Goal: Task Accomplishment & Management: Use online tool/utility

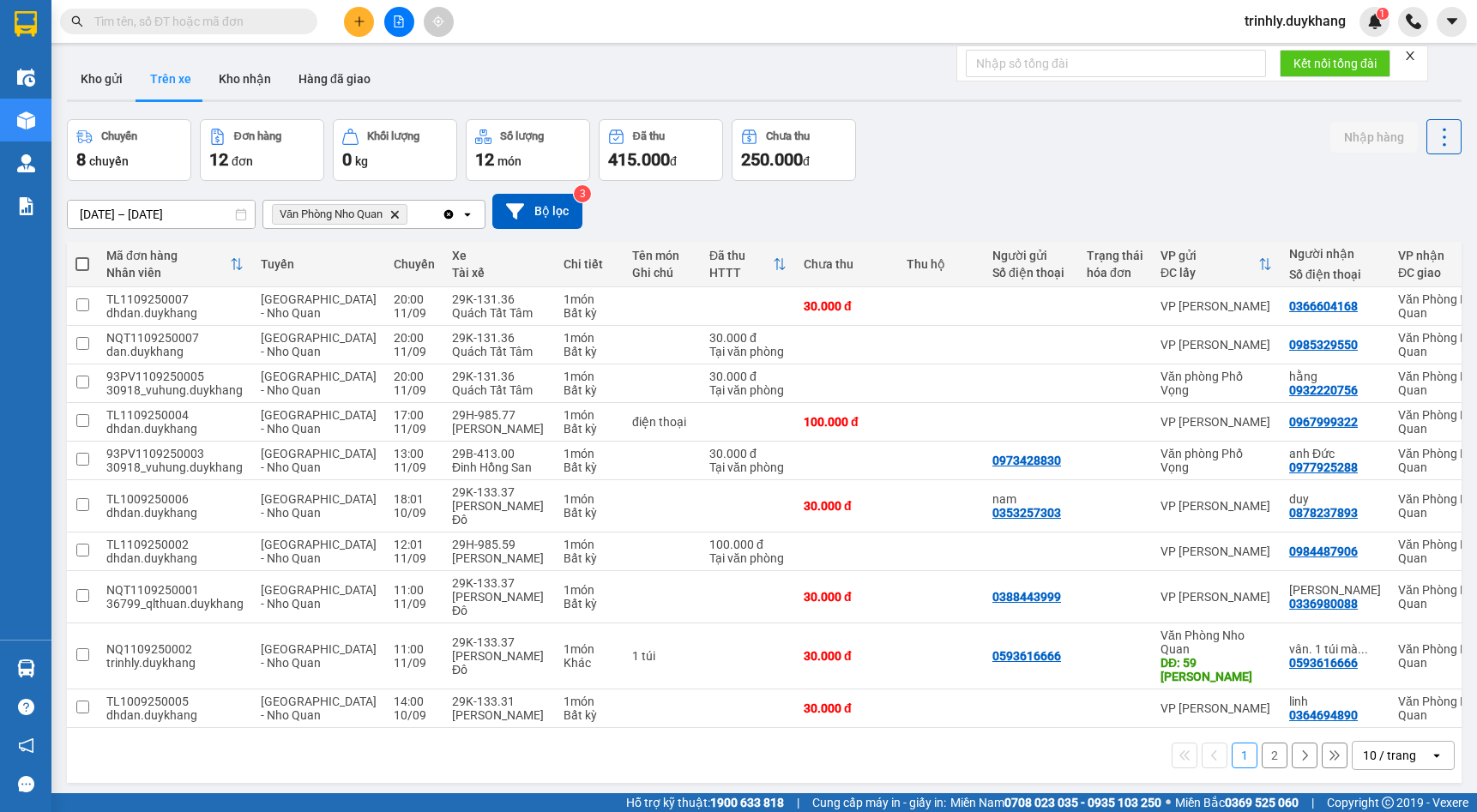
scroll to position [78, 0]
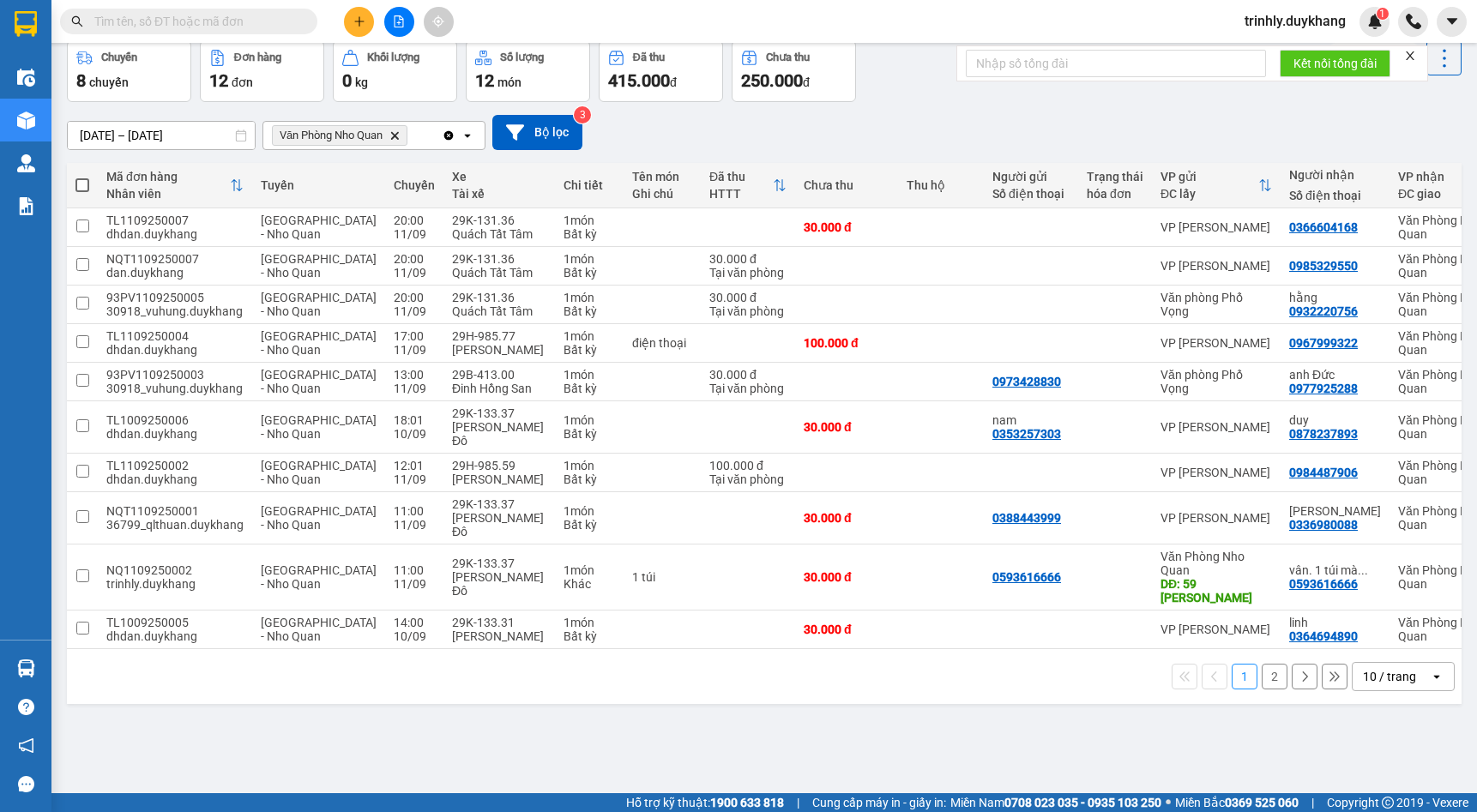
click at [399, 139] on icon "Delete" at bounding box center [394, 135] width 10 height 10
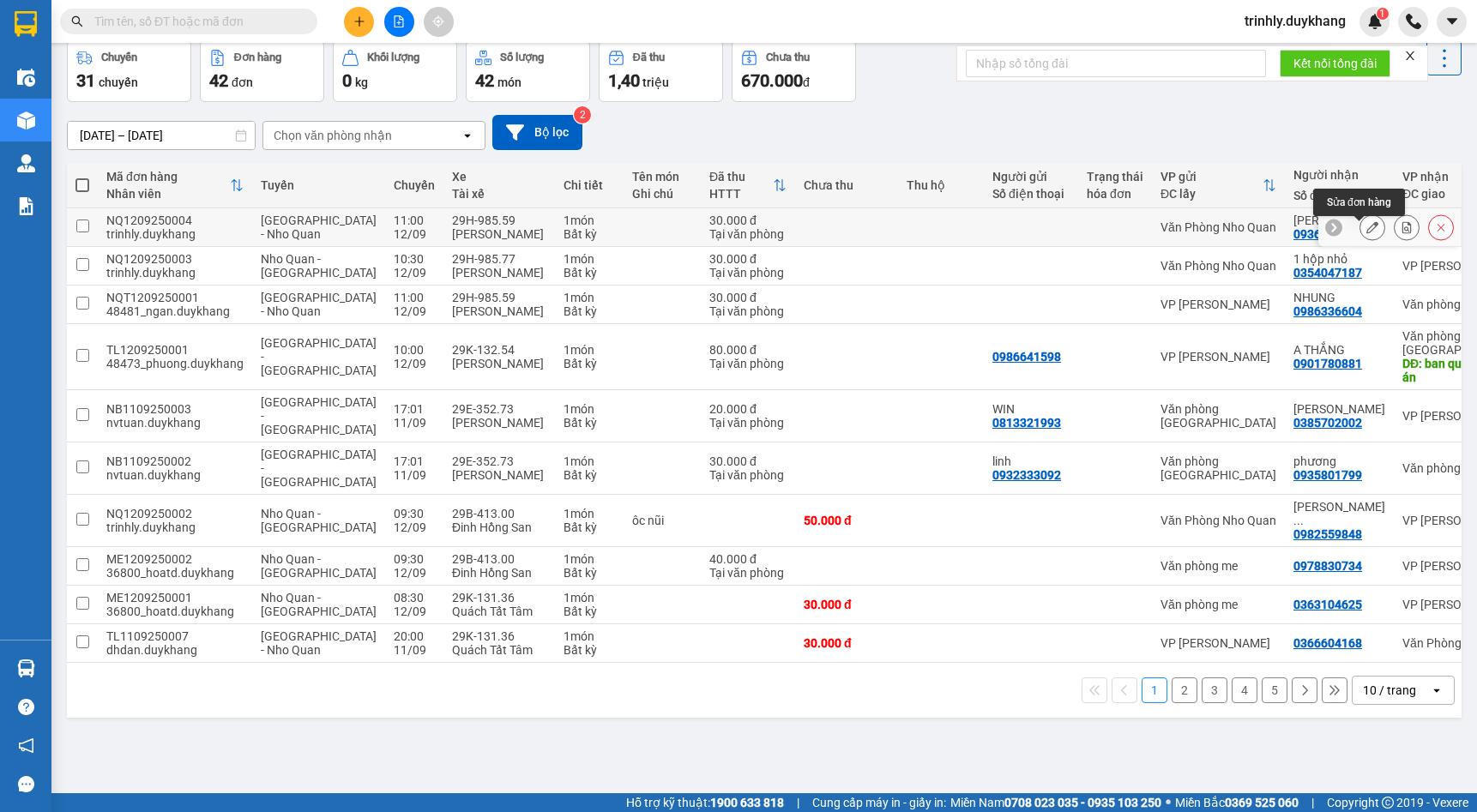
drag, startPoint x: 1363, startPoint y: 239, endPoint x: 1387, endPoint y: 234, distance: 24.5
click at [1387, 234] on div at bounding box center [1407, 227] width 94 height 26
click at [1395, 234] on button at bounding box center [1407, 227] width 24 height 30
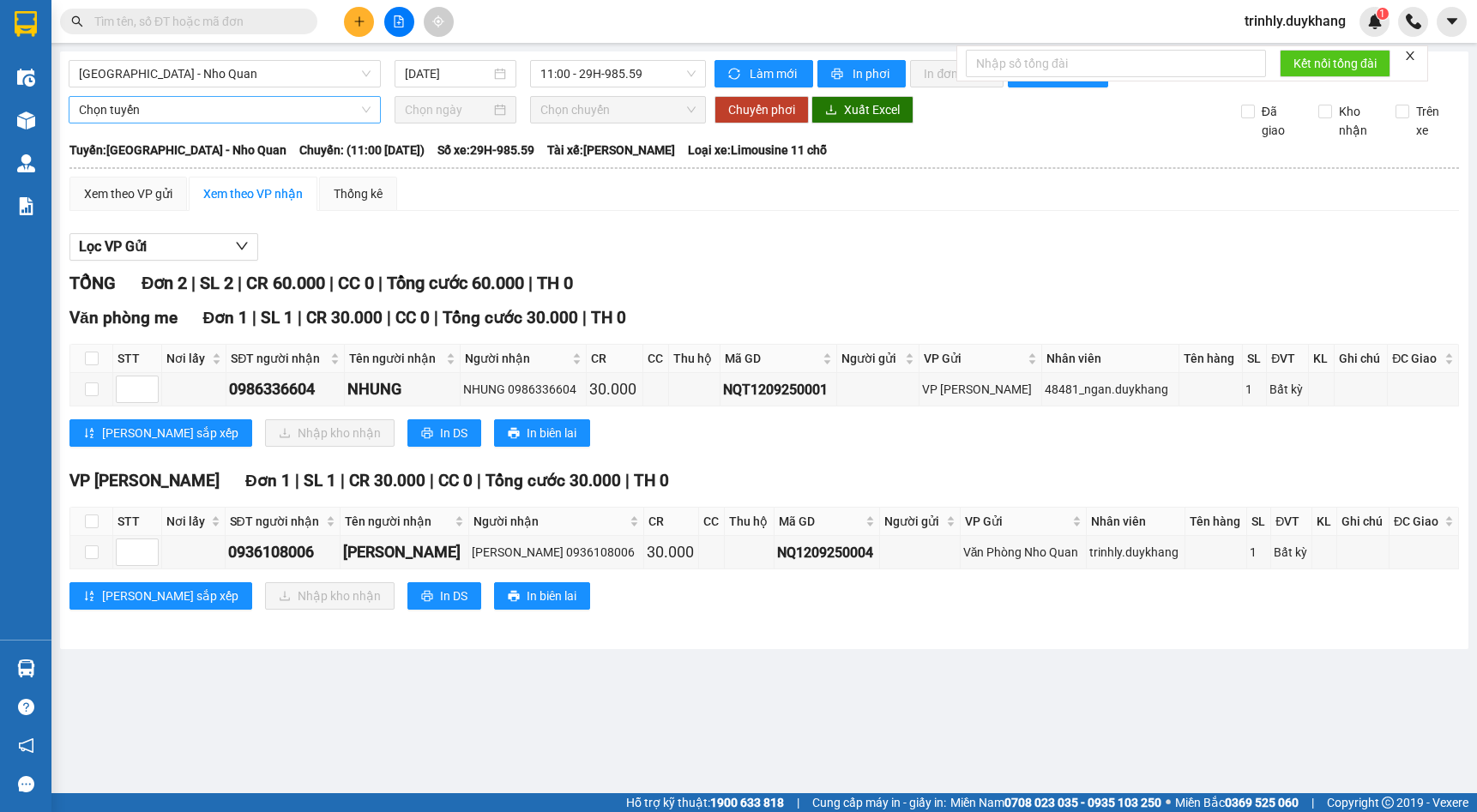
click at [178, 103] on span "Chọn tuyến" at bounding box center [224, 110] width 292 height 26
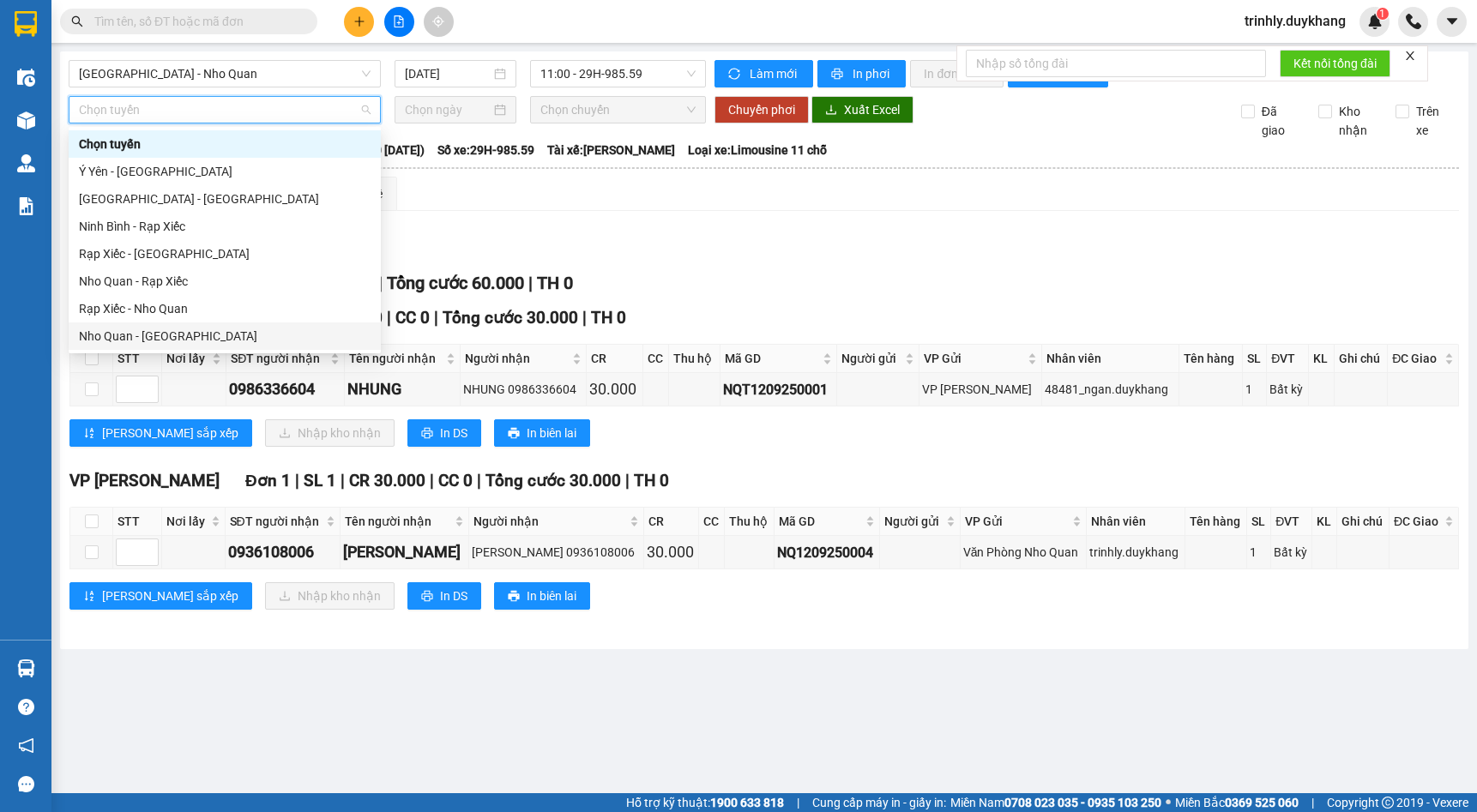
click at [137, 328] on div "Nho Quan - [GEOGRAPHIC_DATA]" at bounding box center [224, 336] width 292 height 18
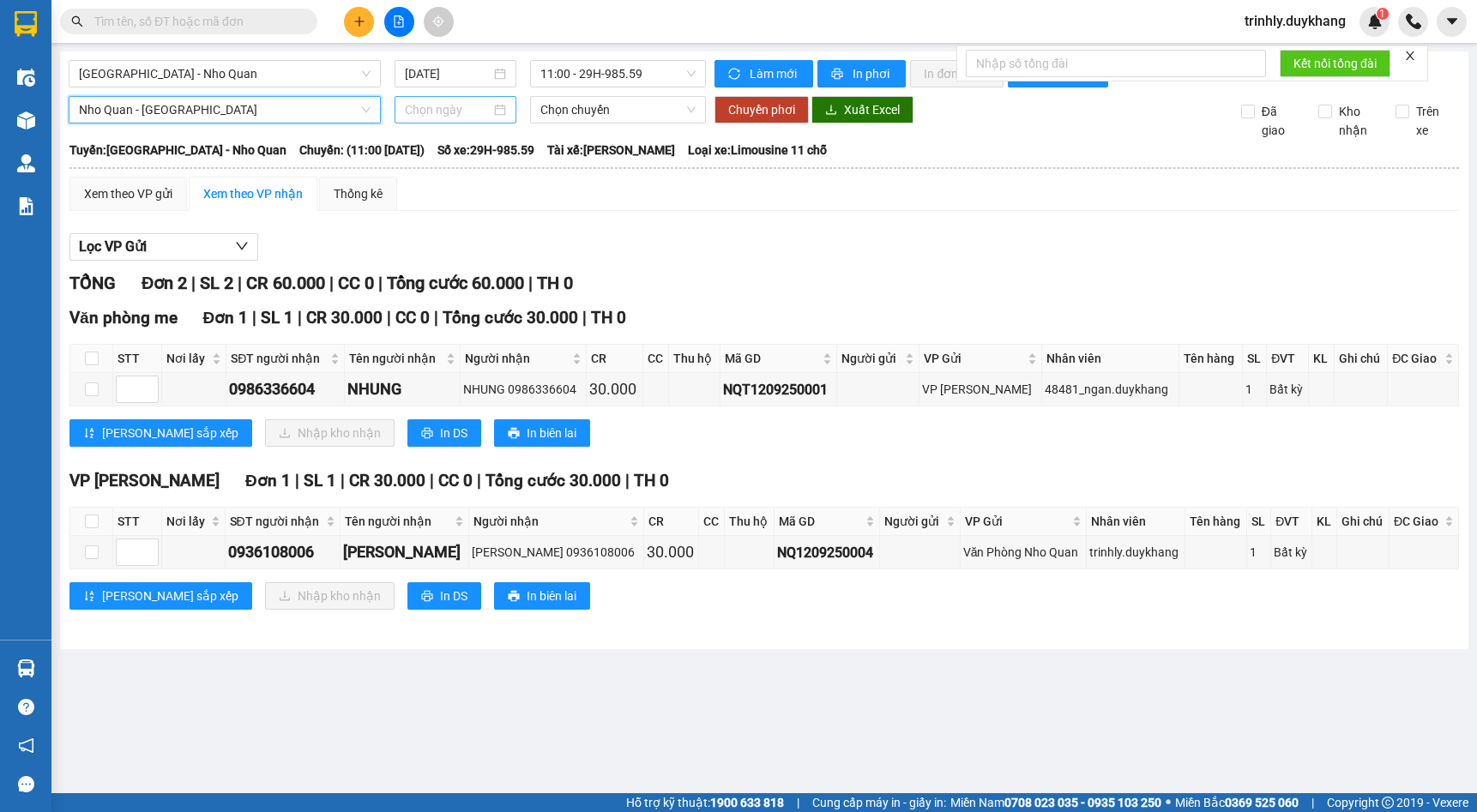
click at [455, 106] on input at bounding box center [448, 110] width 86 height 18
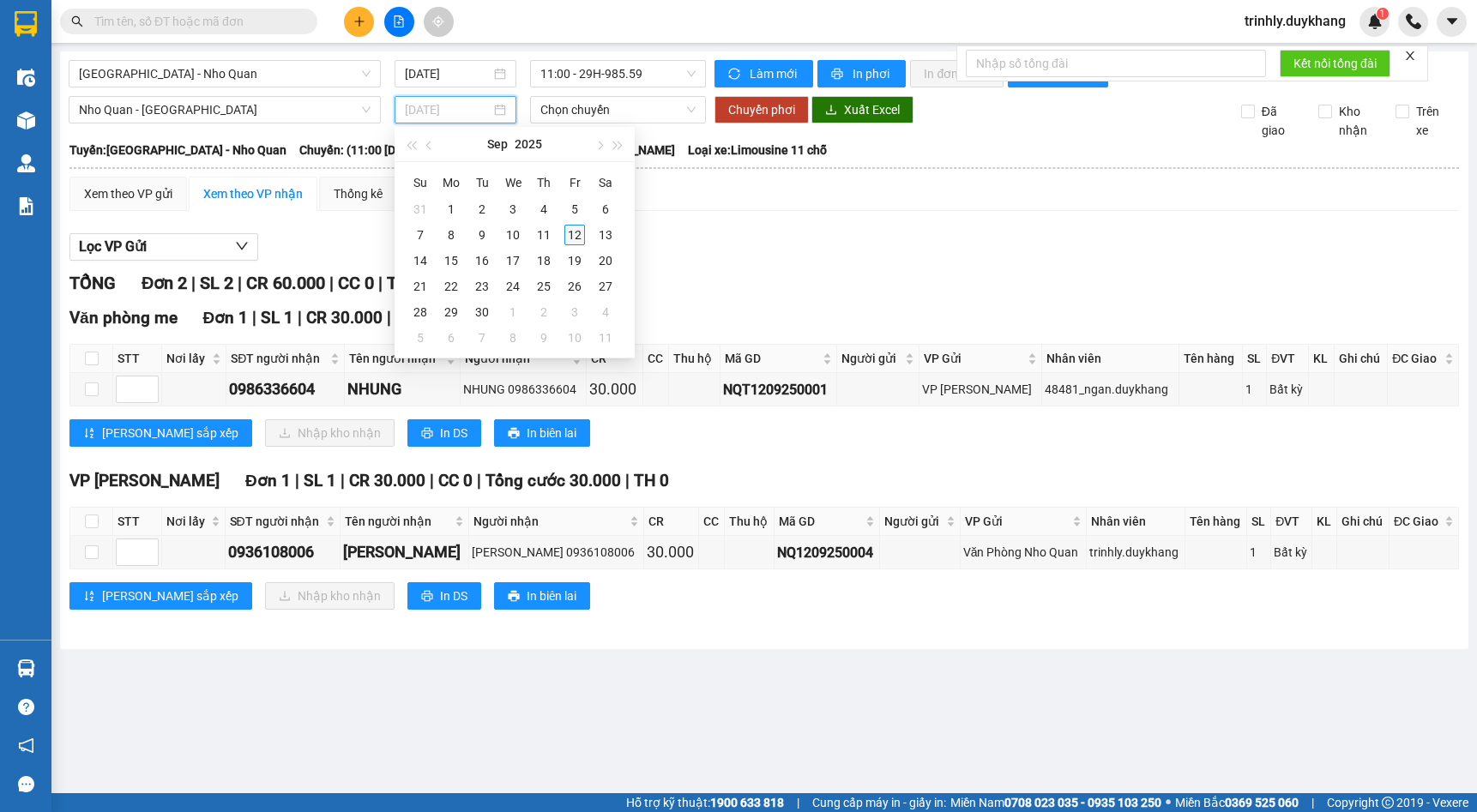
type input "[DATE]"
click at [570, 235] on div "12" at bounding box center [574, 234] width 20 height 20
type input "[DATE]"
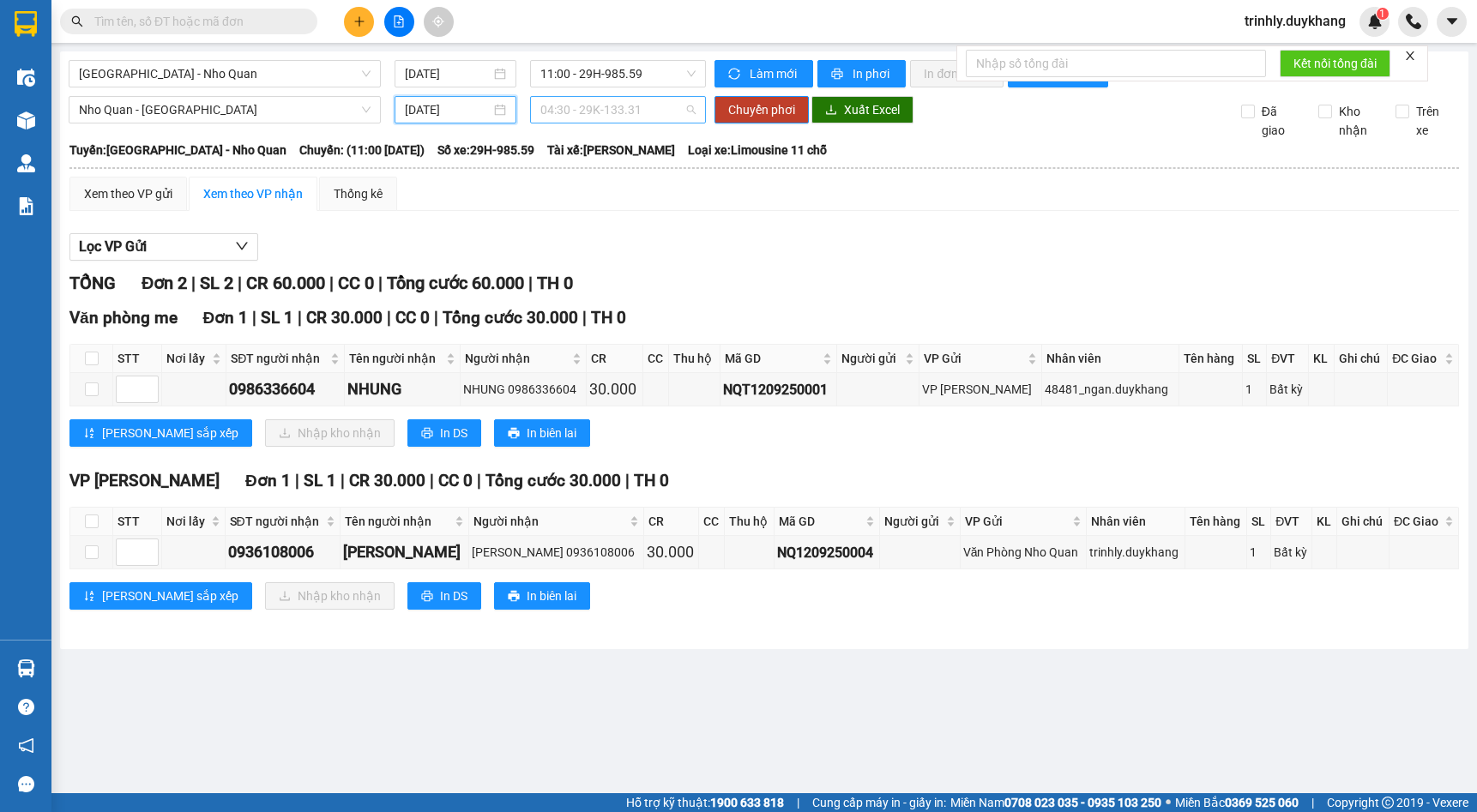
click at [614, 106] on span "04:30 - 29K-133.31" at bounding box center [618, 110] width 155 height 26
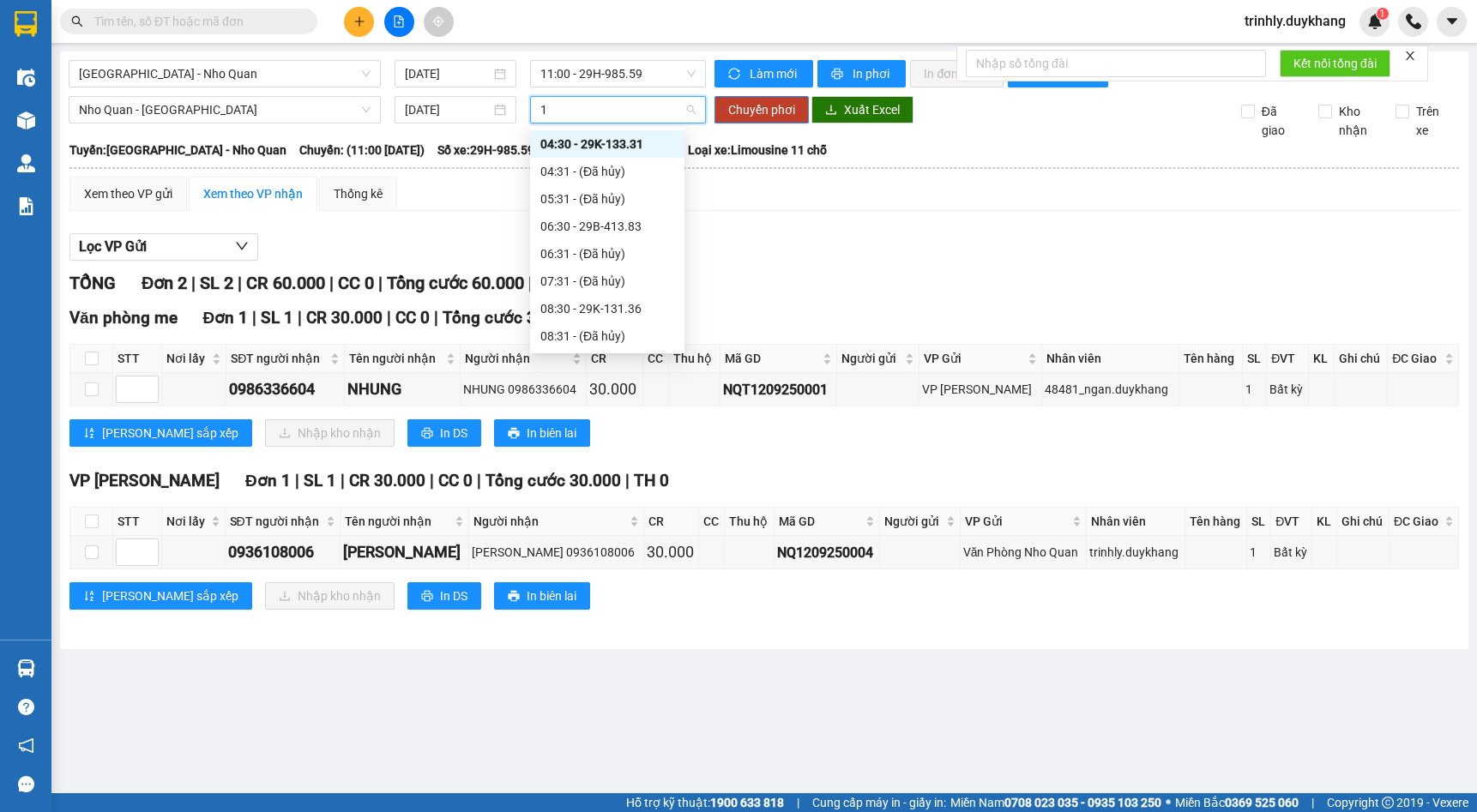
type input "10"
click at [636, 139] on div "10:30 - 29H-985.77" at bounding box center [606, 144] width 134 height 18
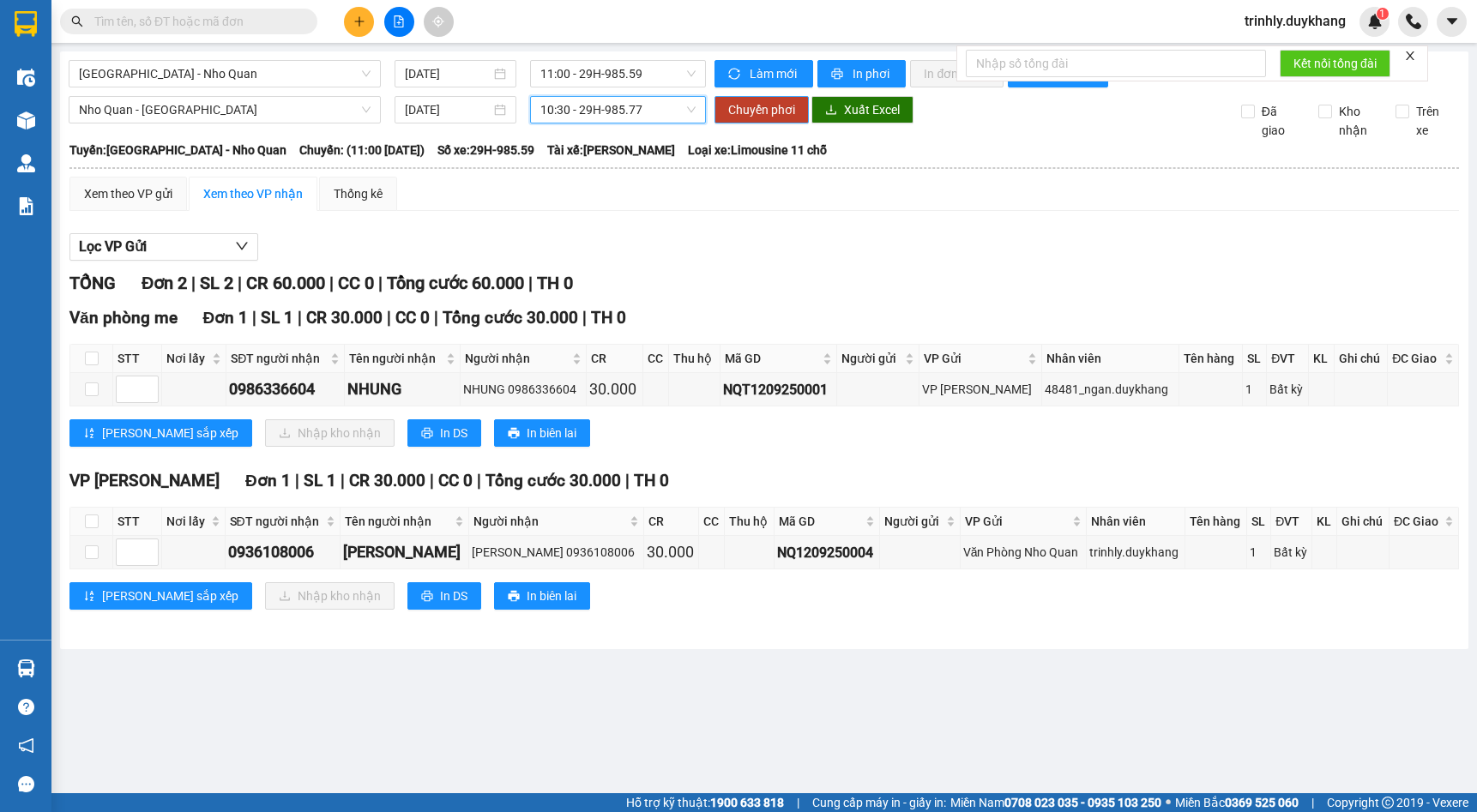
click at [750, 115] on span "Chuyển phơi" at bounding box center [762, 110] width 66 height 18
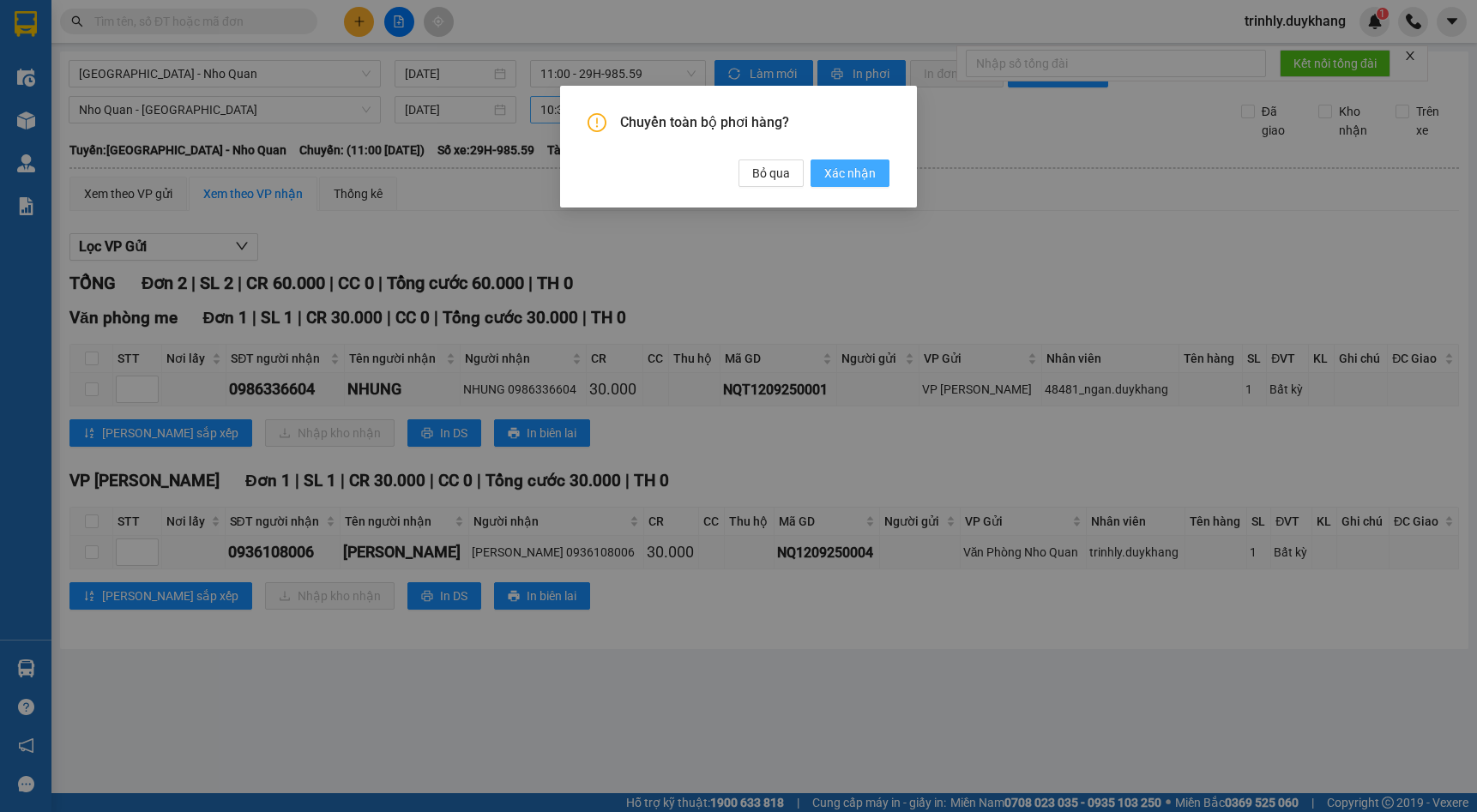
click at [849, 172] on span "Xác nhận" at bounding box center [850, 173] width 52 height 18
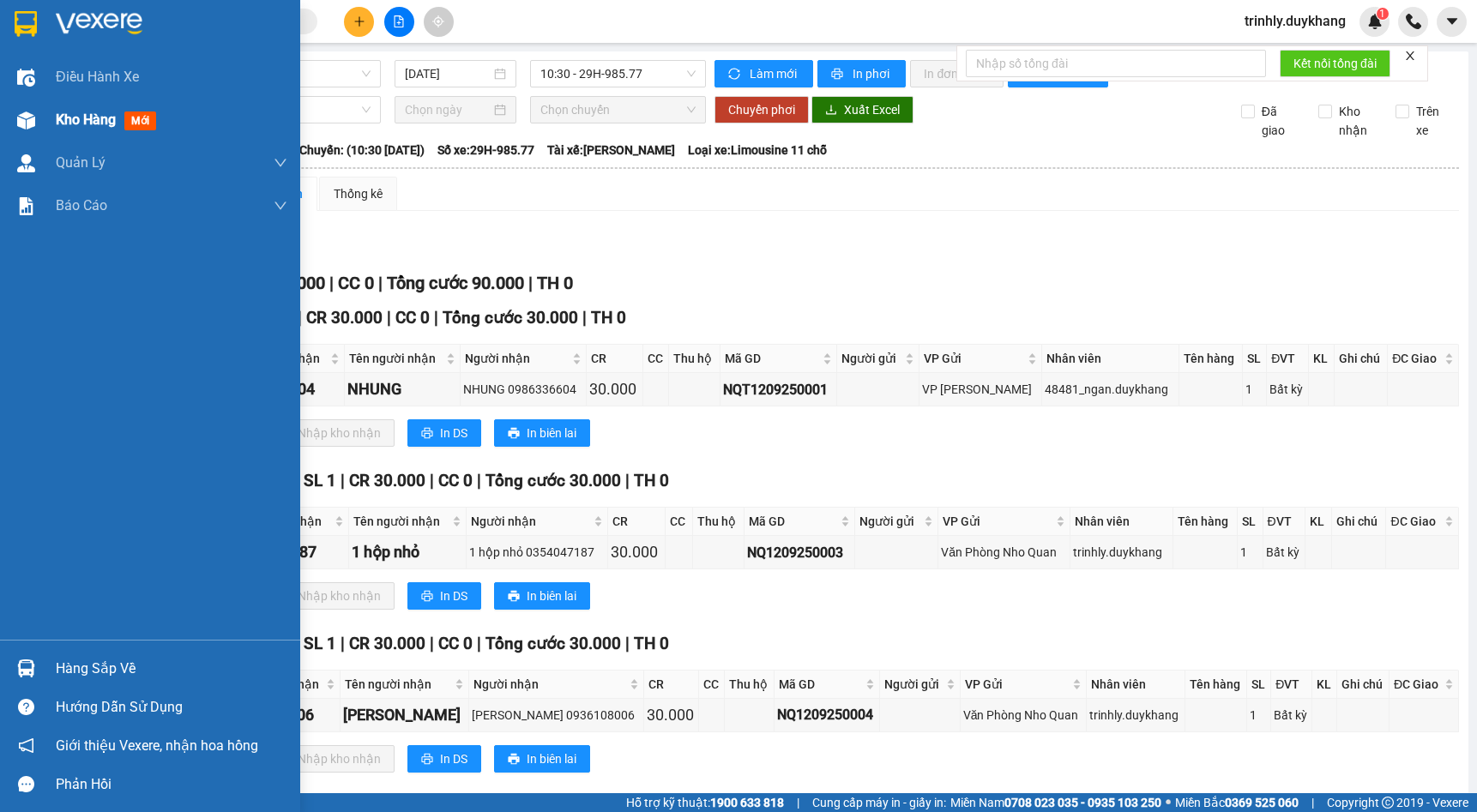
click at [29, 115] on img at bounding box center [27, 121] width 18 height 18
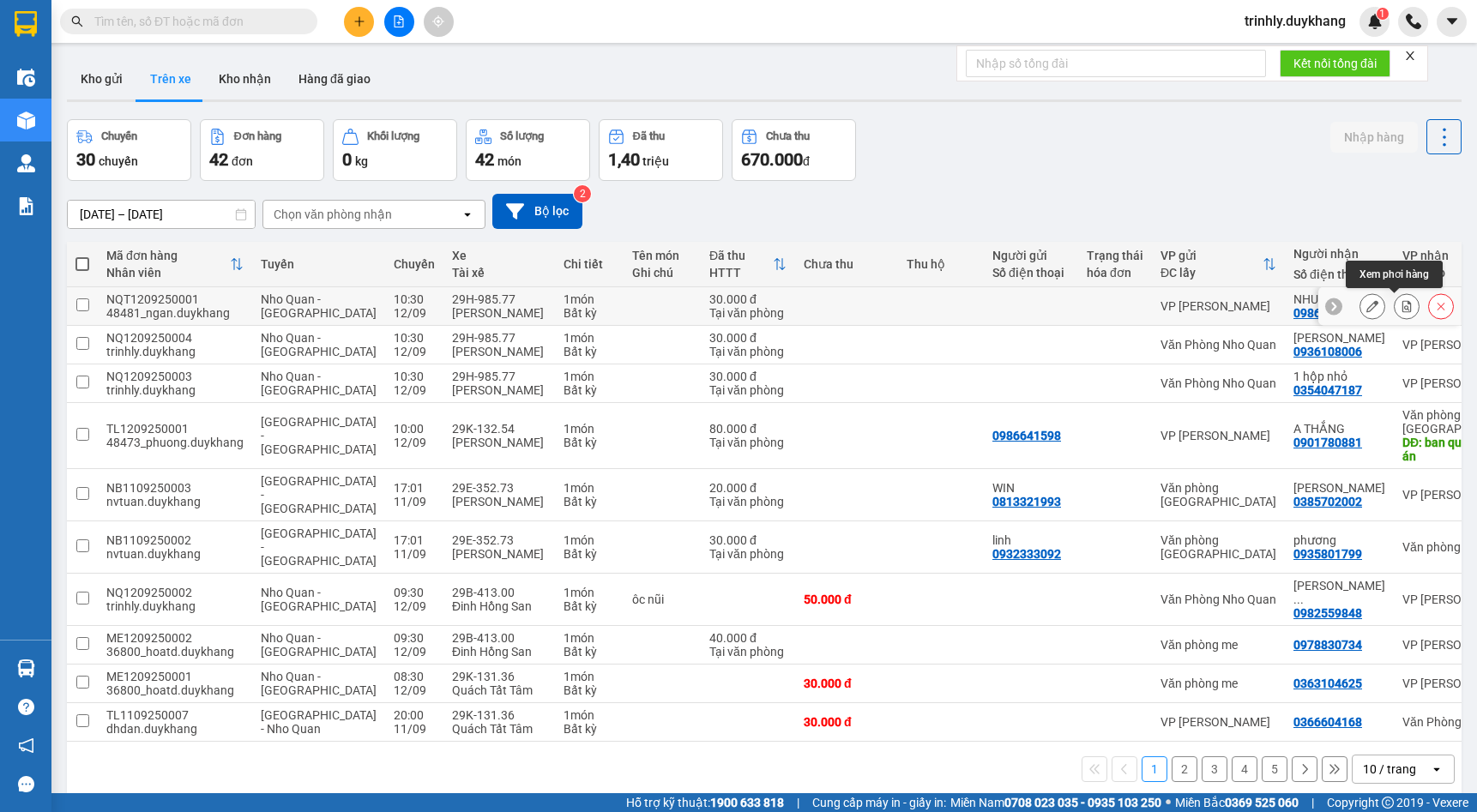
click at [1401, 307] on icon at bounding box center [1407, 305] width 12 height 12
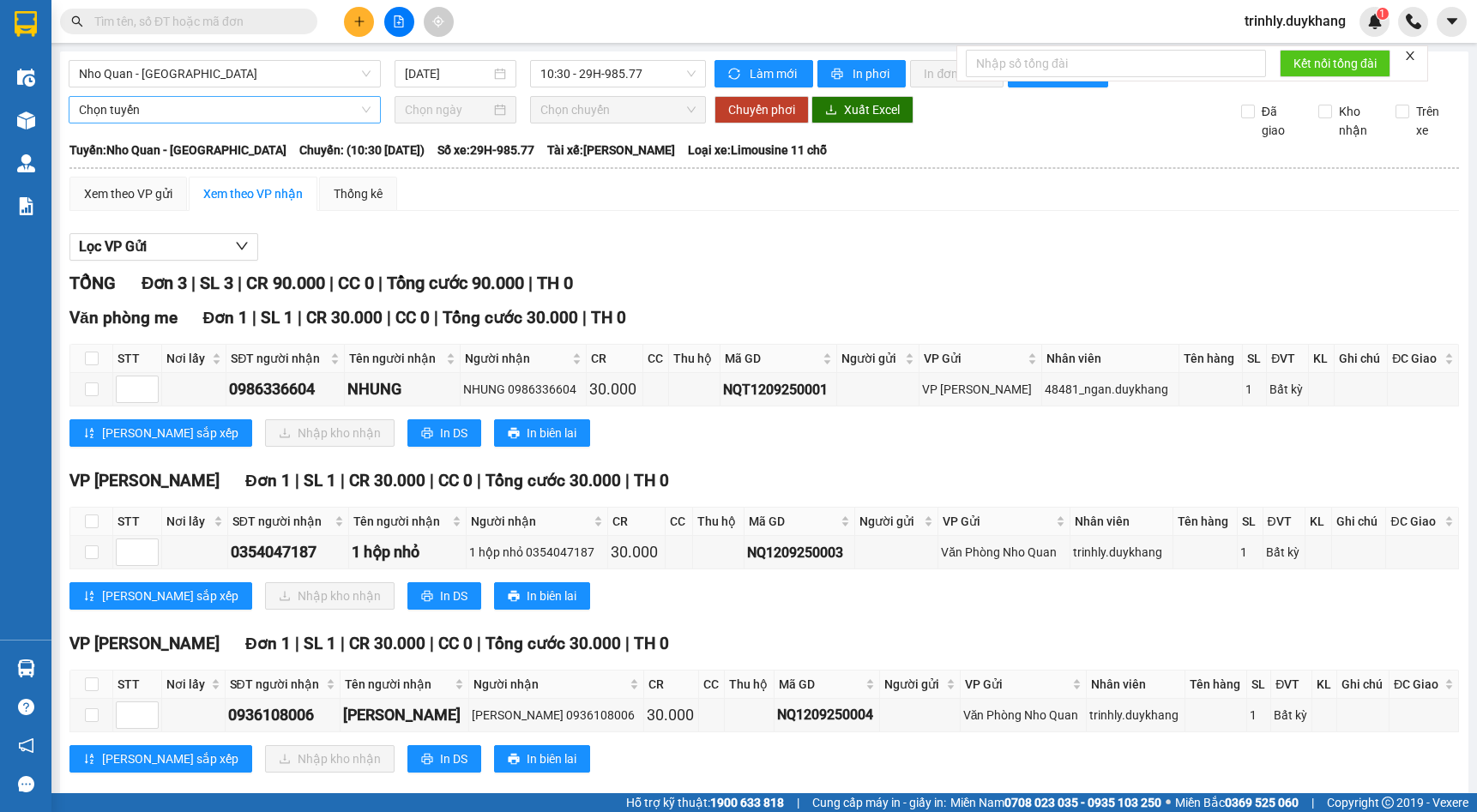
click at [309, 123] on span "Chọn tuyến" at bounding box center [224, 110] width 292 height 26
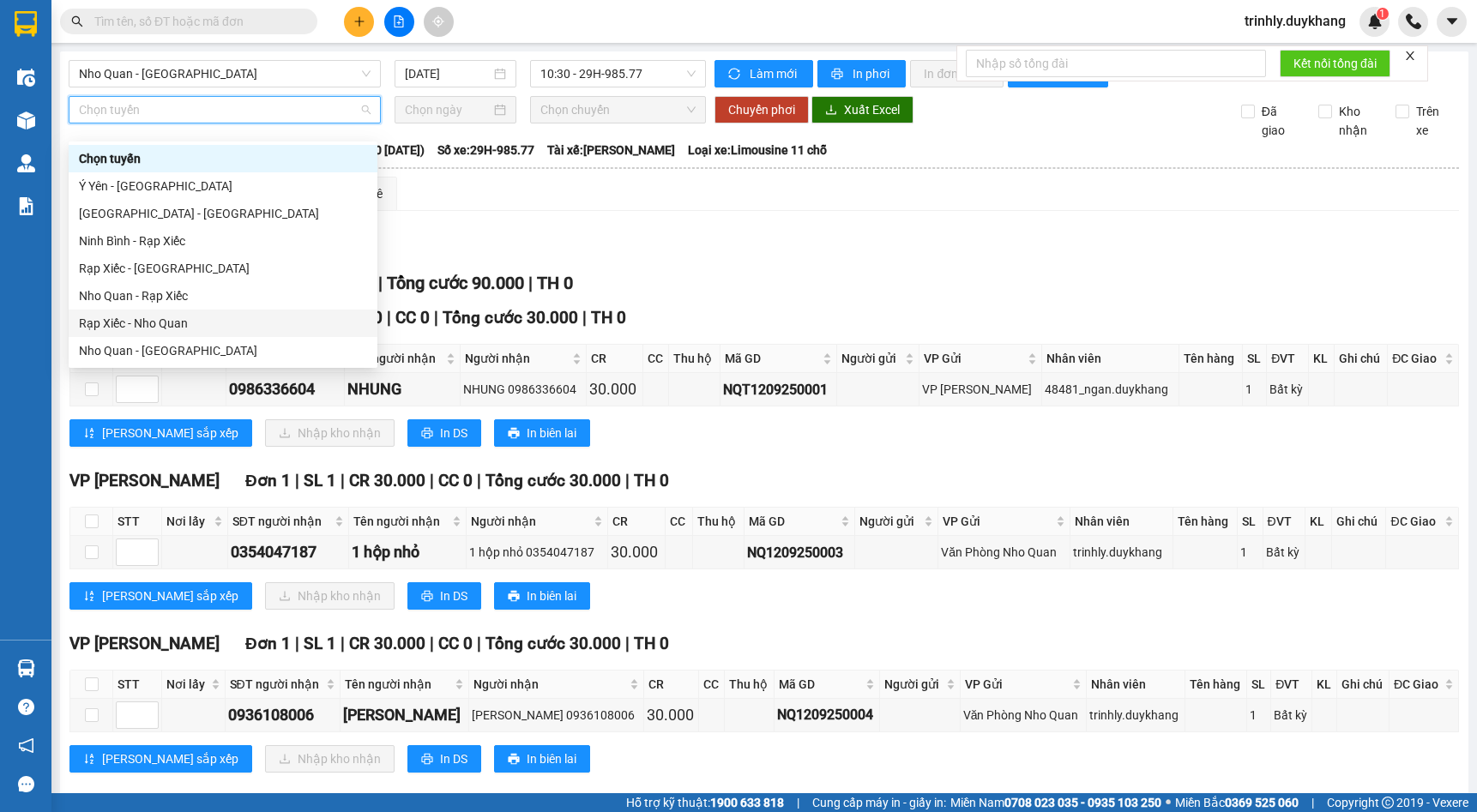
scroll to position [82, 0]
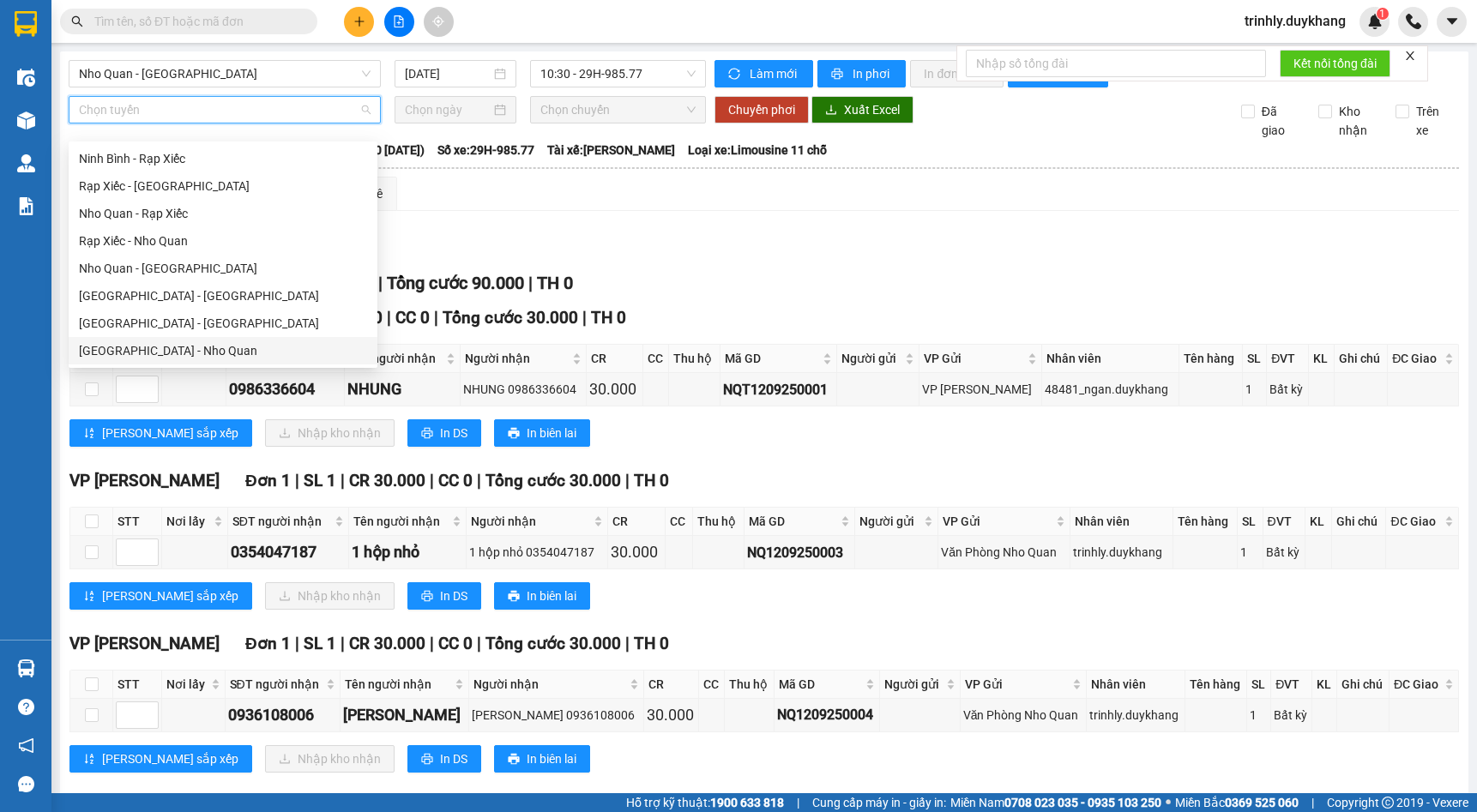
click at [169, 356] on div "[GEOGRAPHIC_DATA] - Nho Quan" at bounding box center [222, 351] width 288 height 18
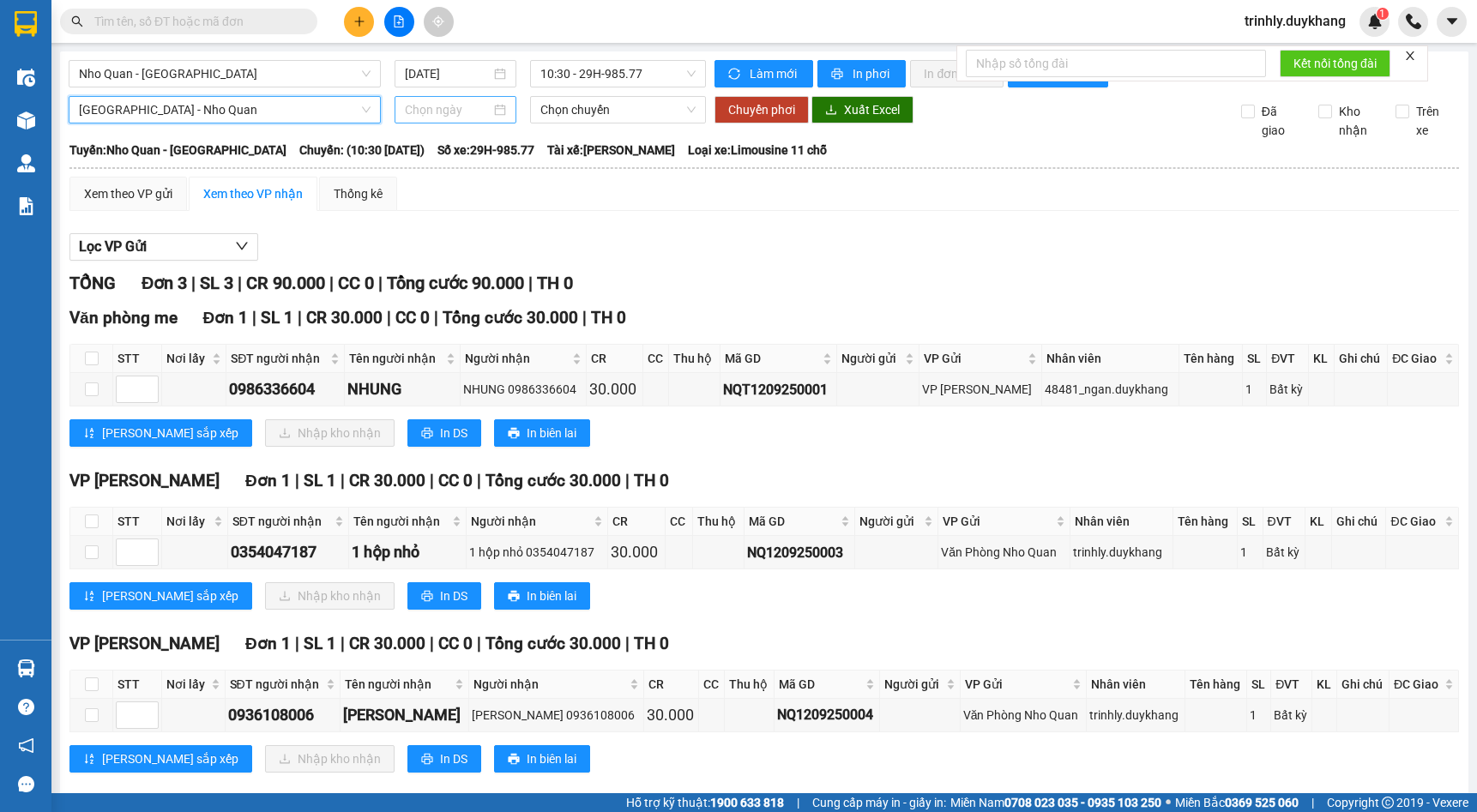
click at [426, 119] on input at bounding box center [448, 110] width 86 height 18
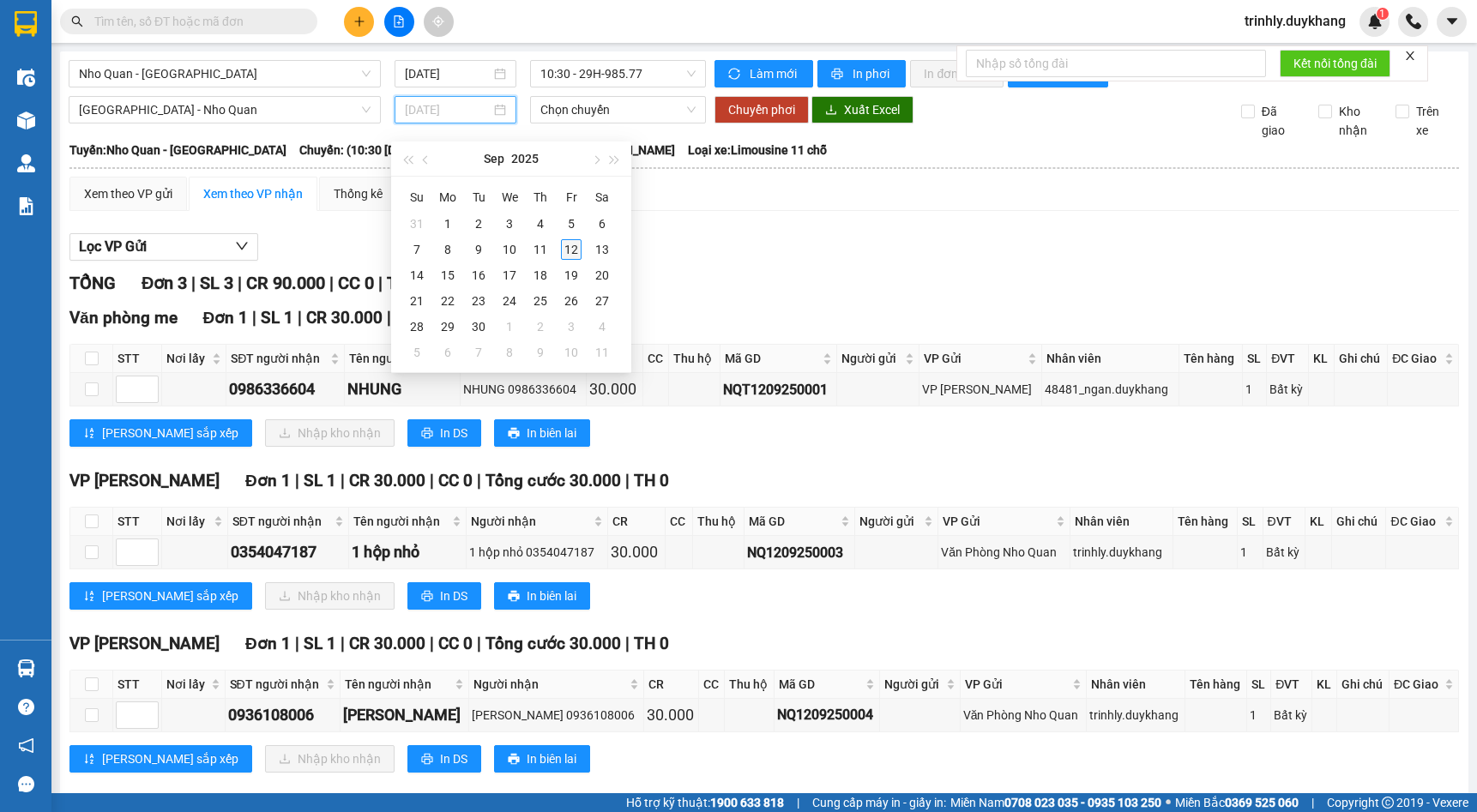
type input "[DATE]"
click at [574, 246] on div "12" at bounding box center [571, 249] width 20 height 20
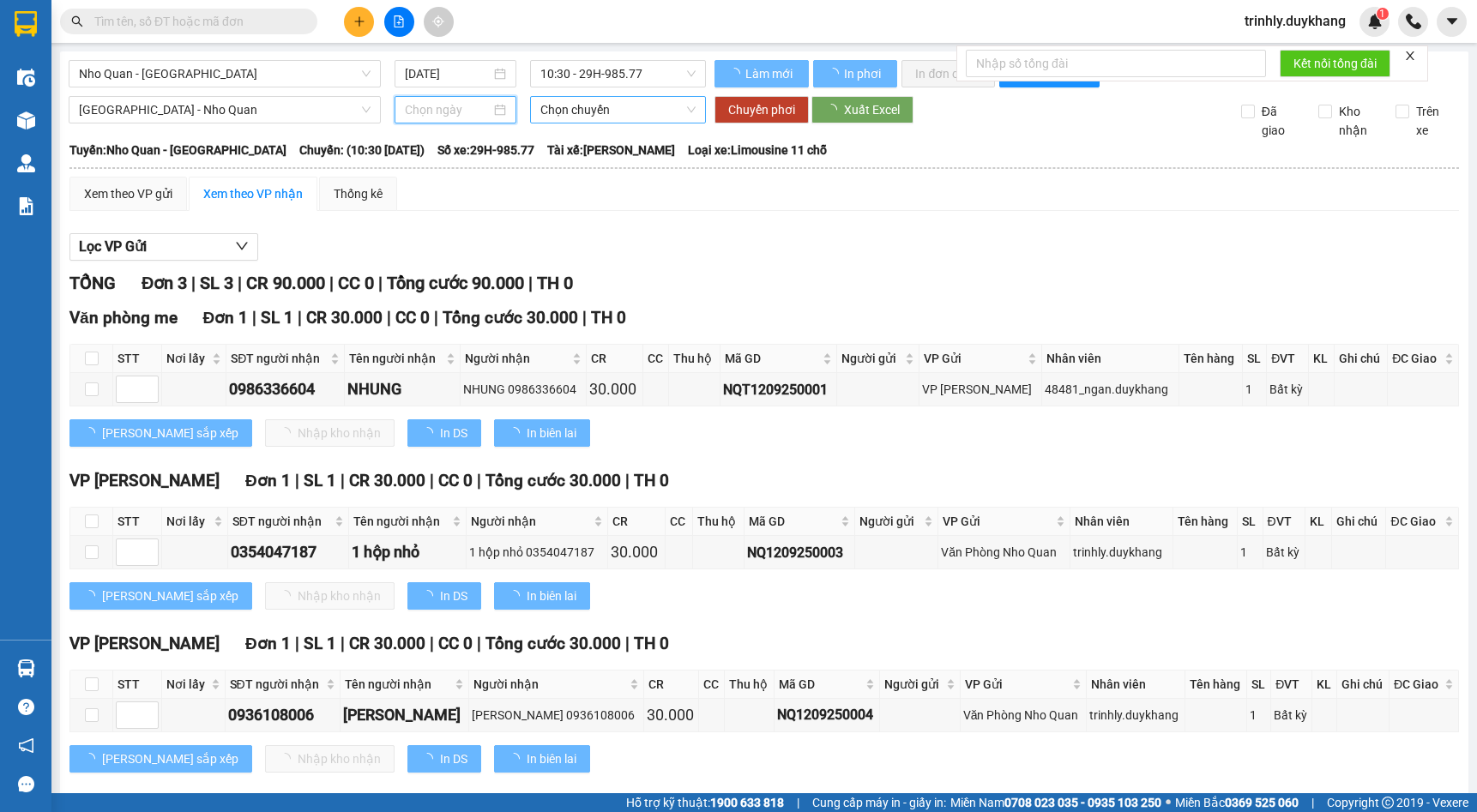
type input "[DATE]"
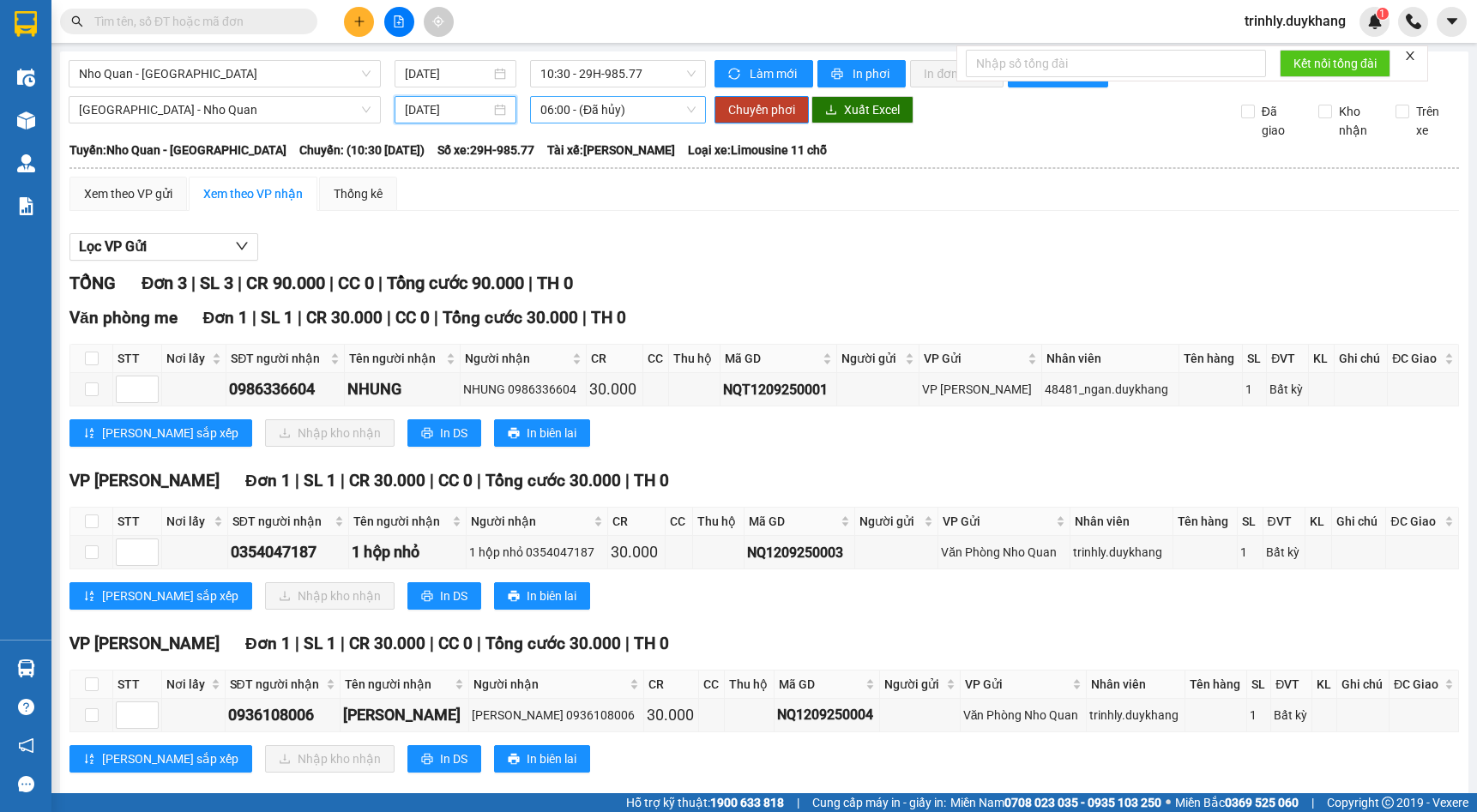
click at [615, 123] on span "06:00 - (Đã hủy)" at bounding box center [618, 110] width 155 height 26
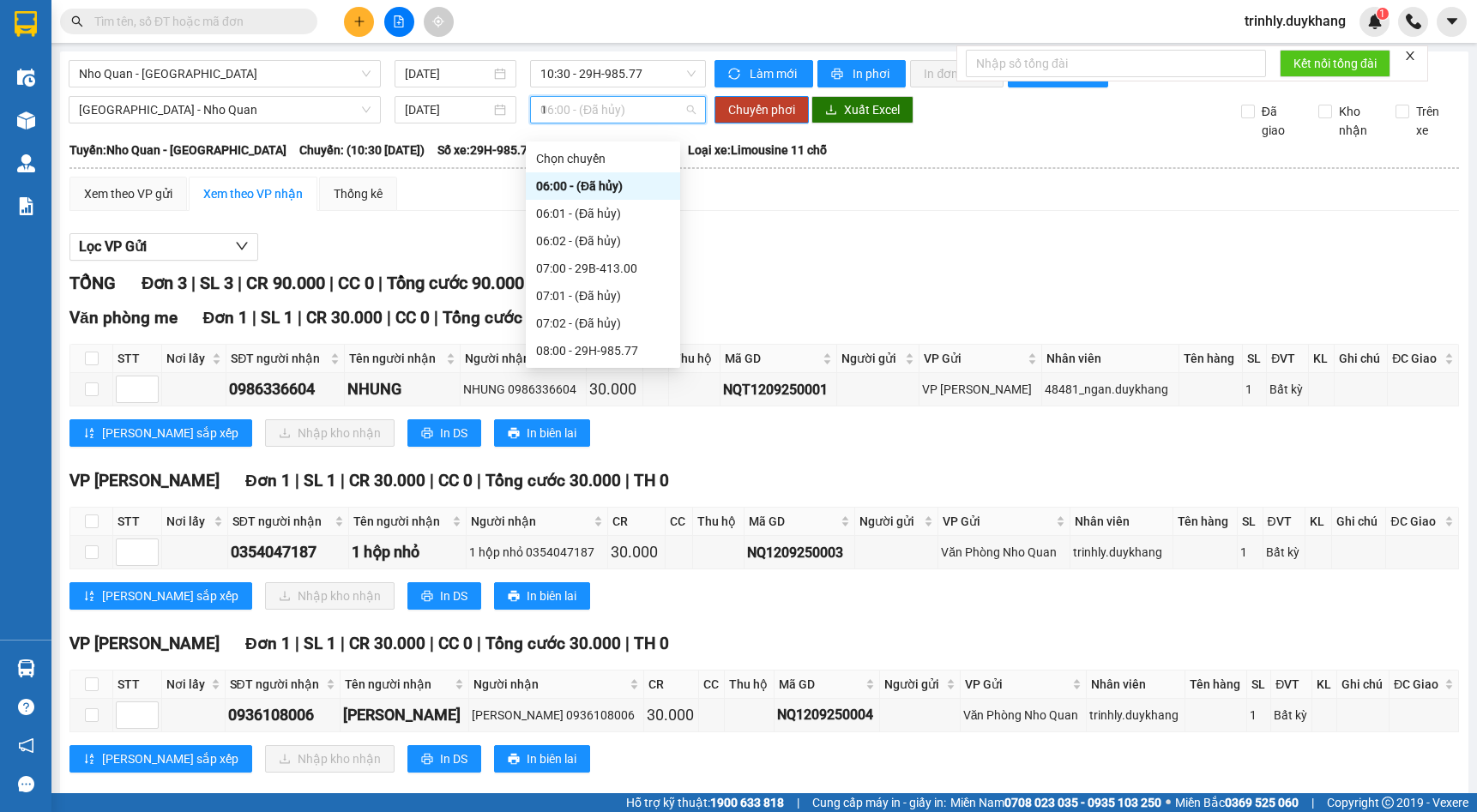
type input "11"
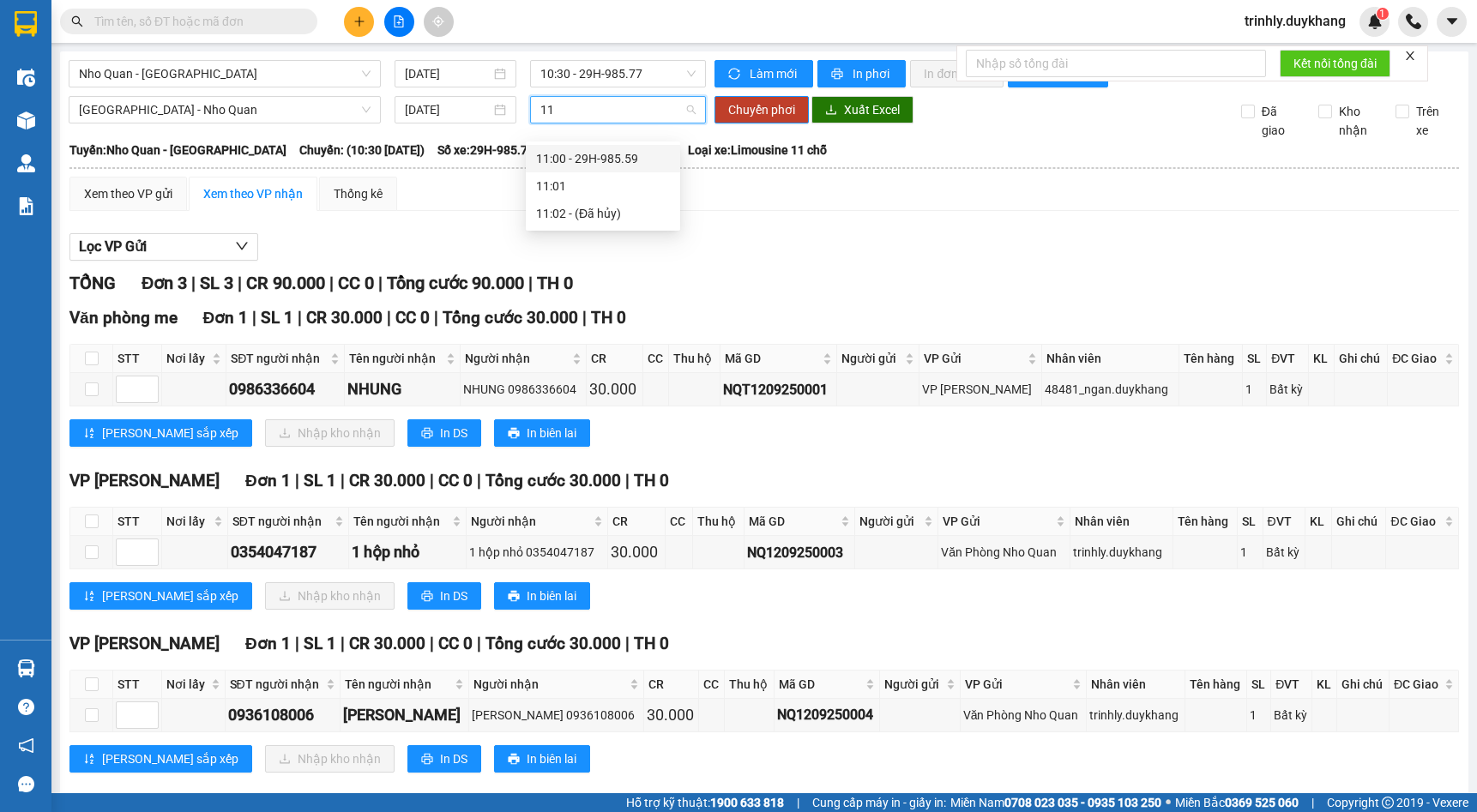
click at [599, 154] on div "11:00 - 29H-985.59" at bounding box center [603, 159] width 134 height 18
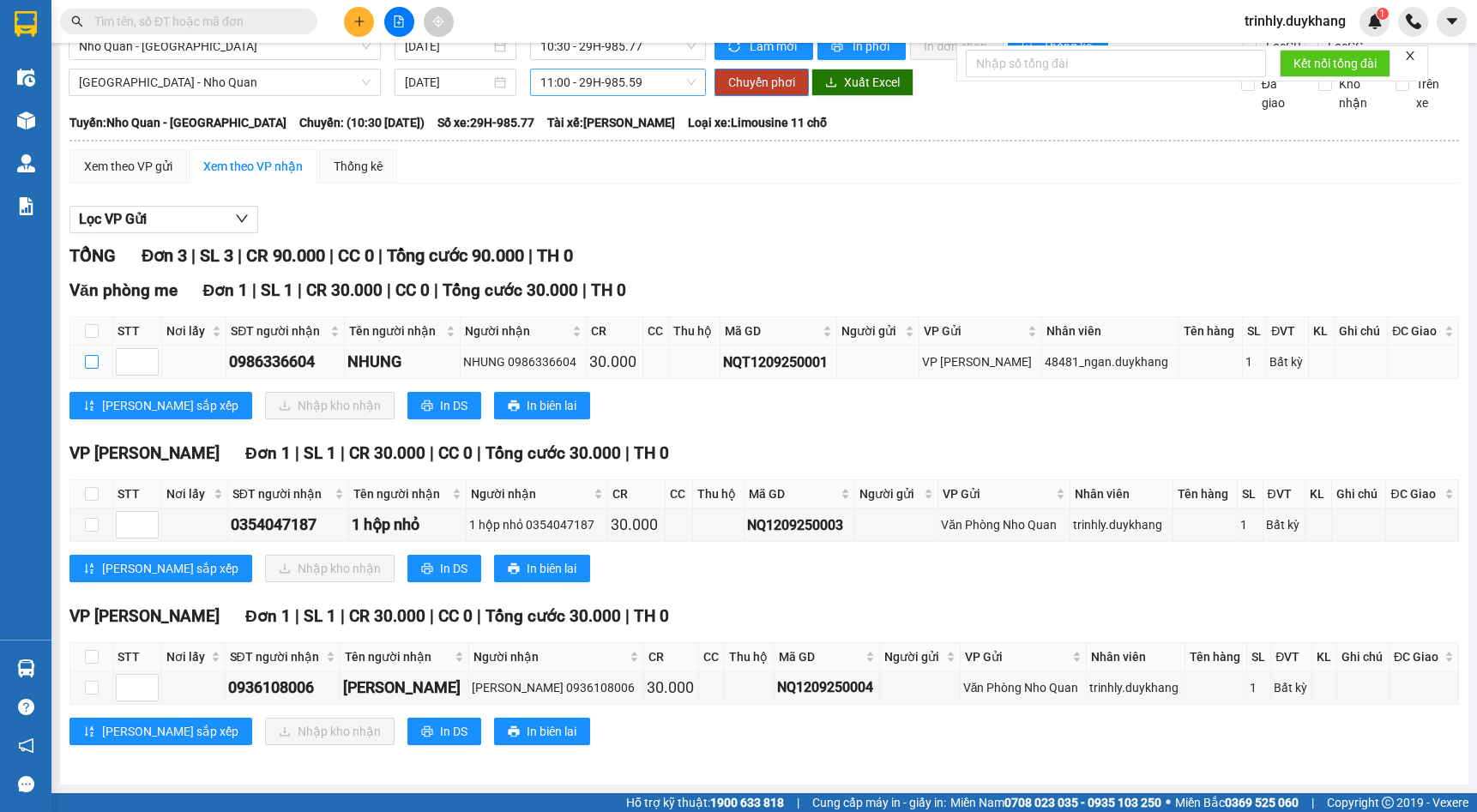
click at [85, 356] on input "checkbox" at bounding box center [91, 362] width 14 height 14
checkbox input "true"
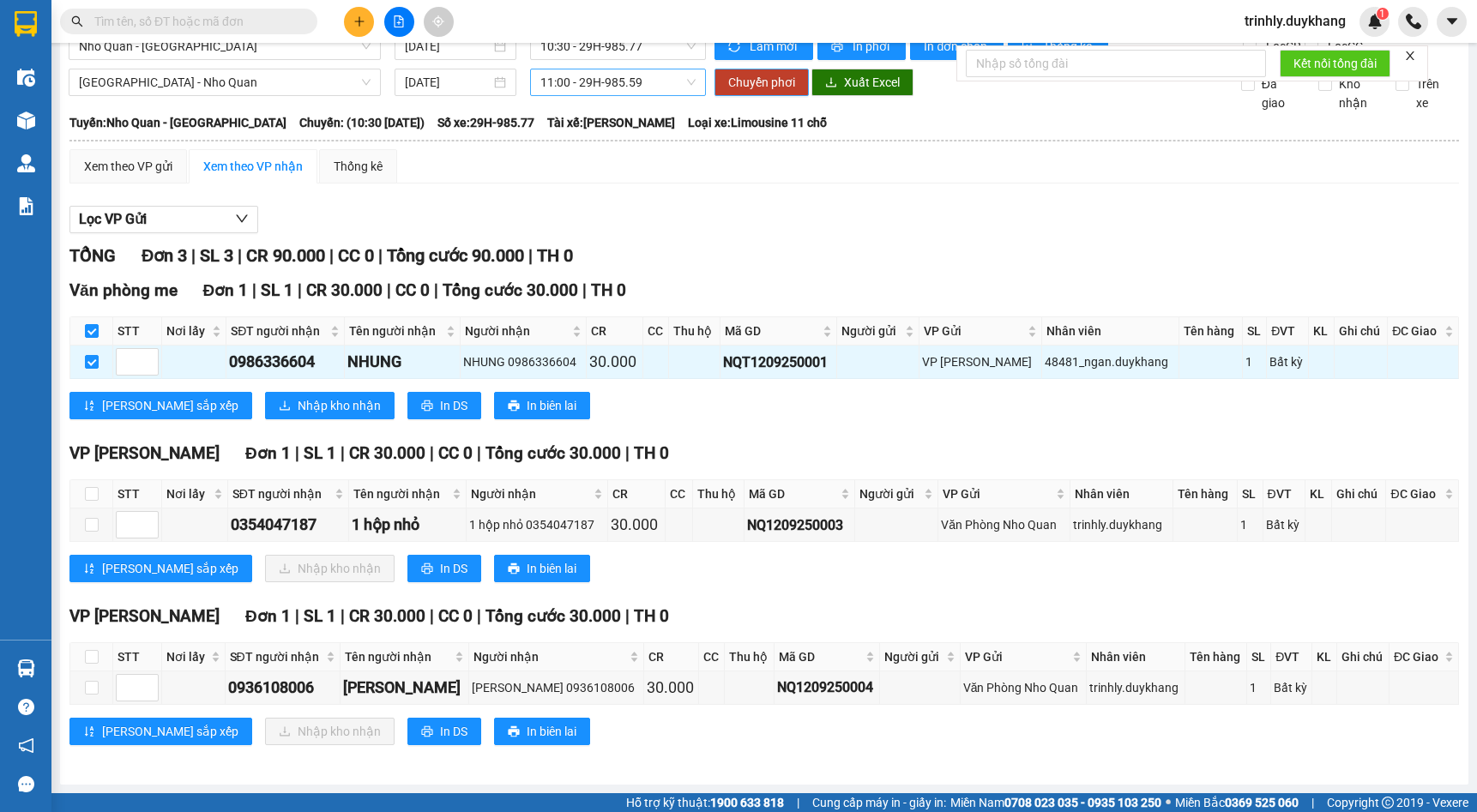
click at [758, 83] on span "Chuyển phơi" at bounding box center [762, 82] width 66 height 18
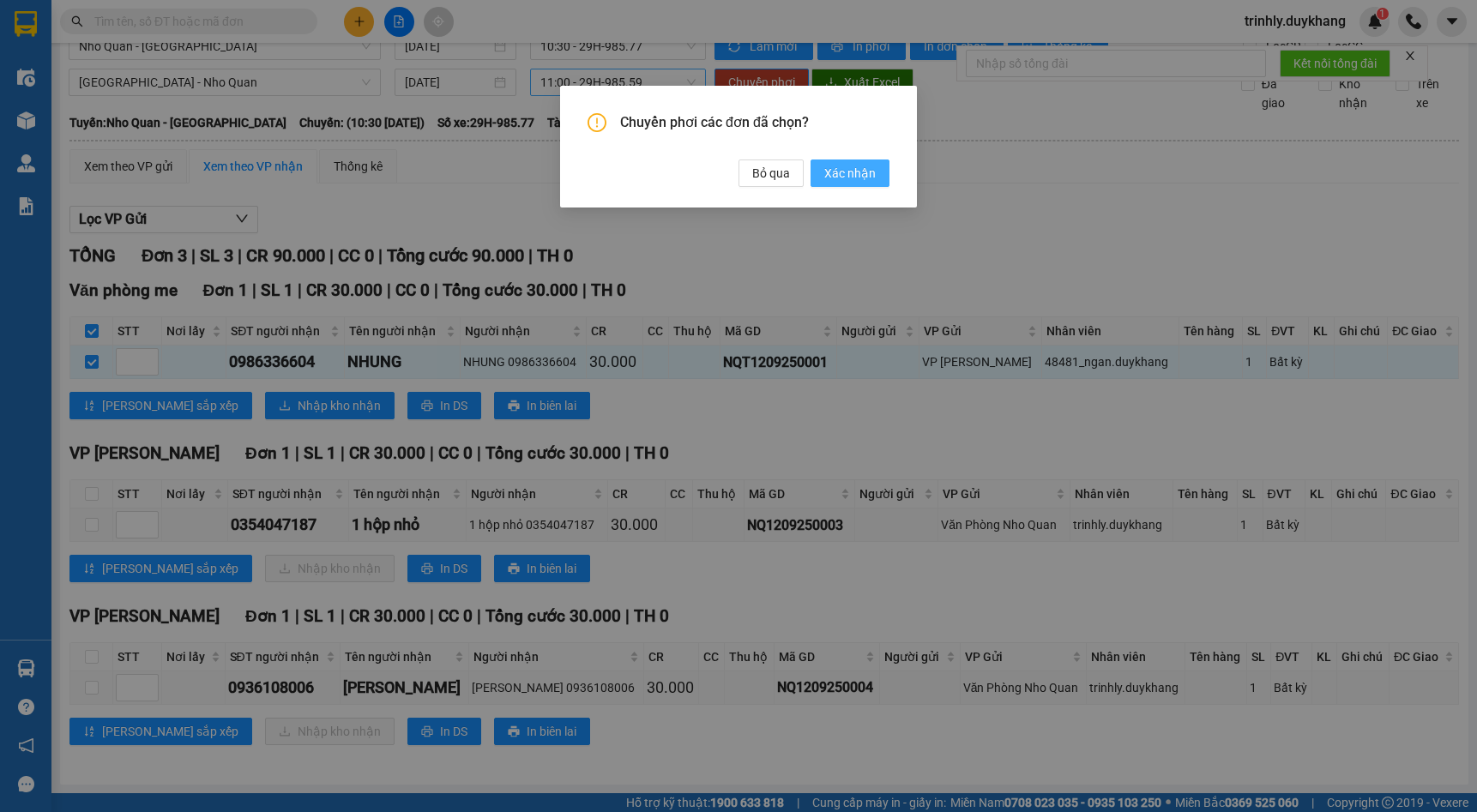
click at [851, 174] on span "Xác nhận" at bounding box center [850, 173] width 52 height 18
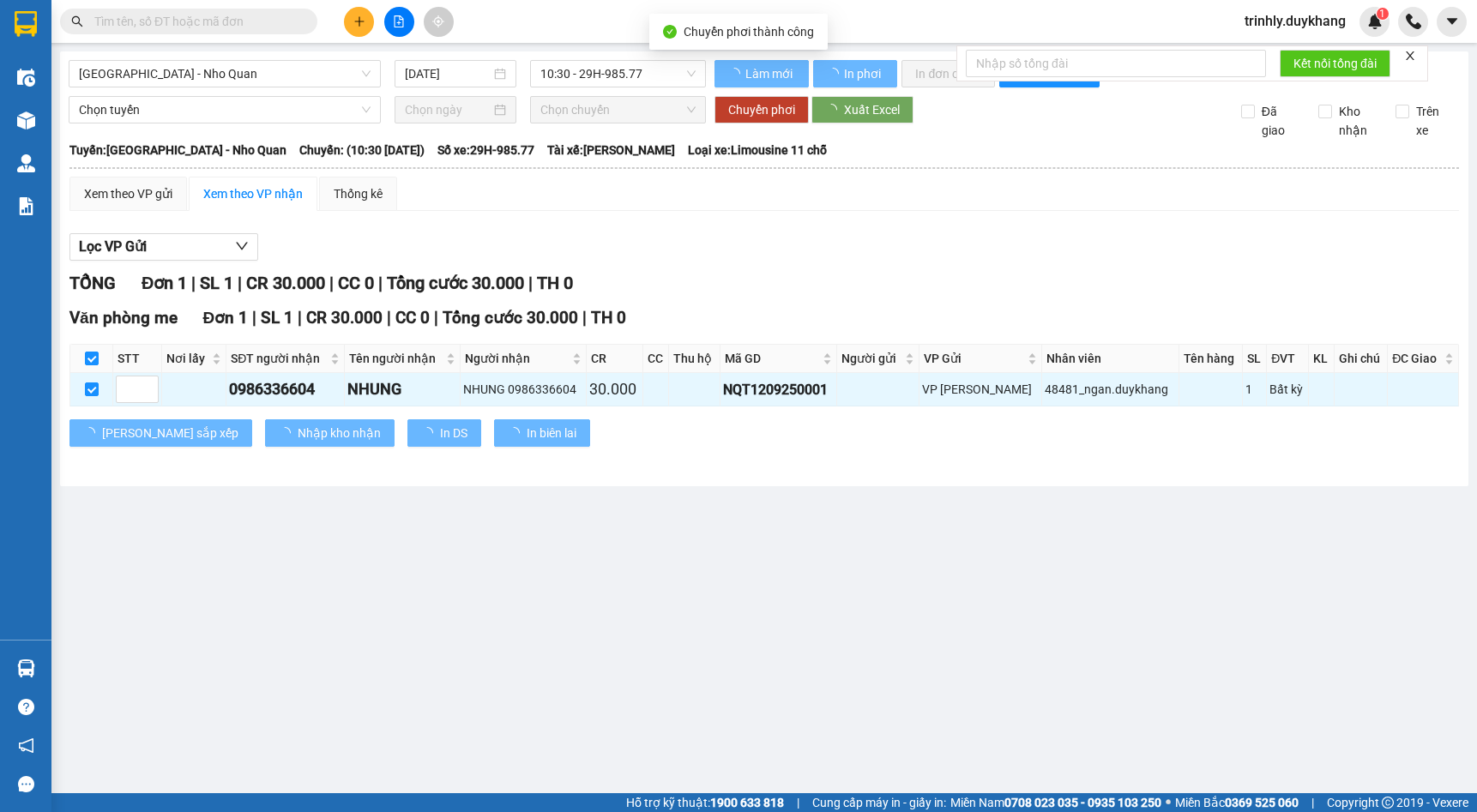
checkbox input "false"
